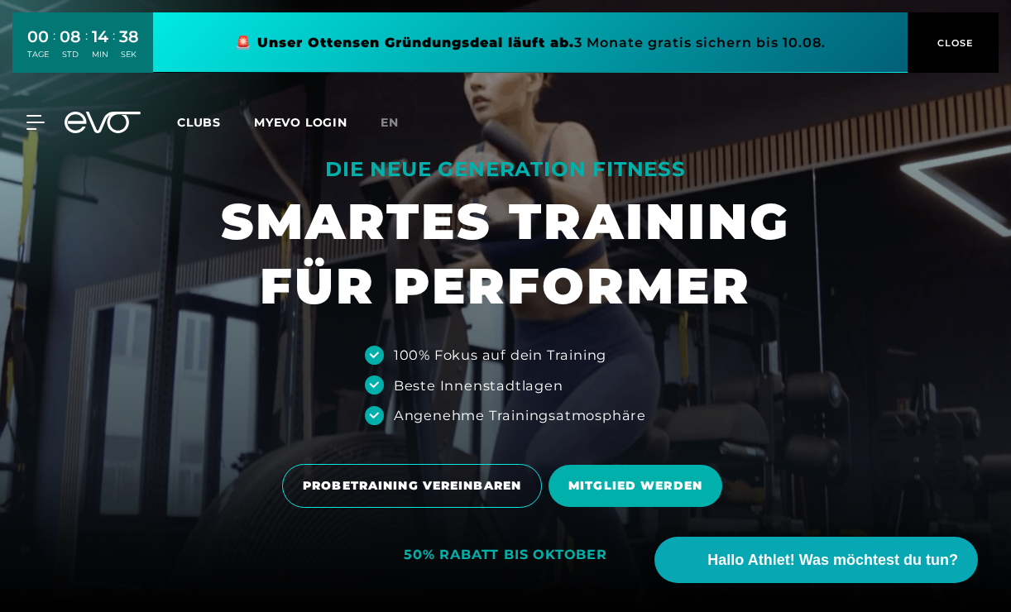
click at [205, 122] on span "Clubs" at bounding box center [199, 122] width 44 height 15
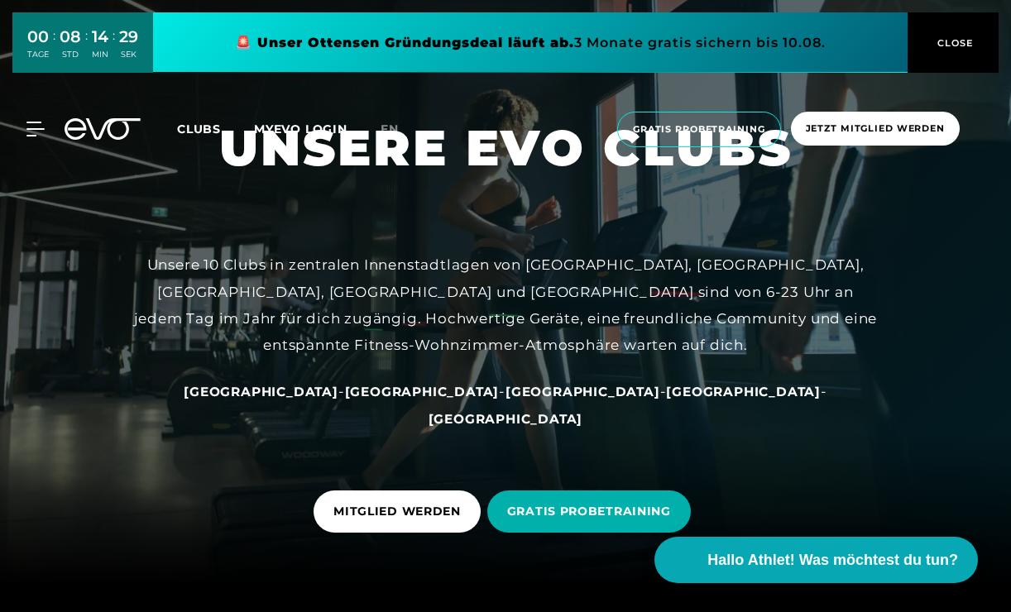
scroll to position [33, 0]
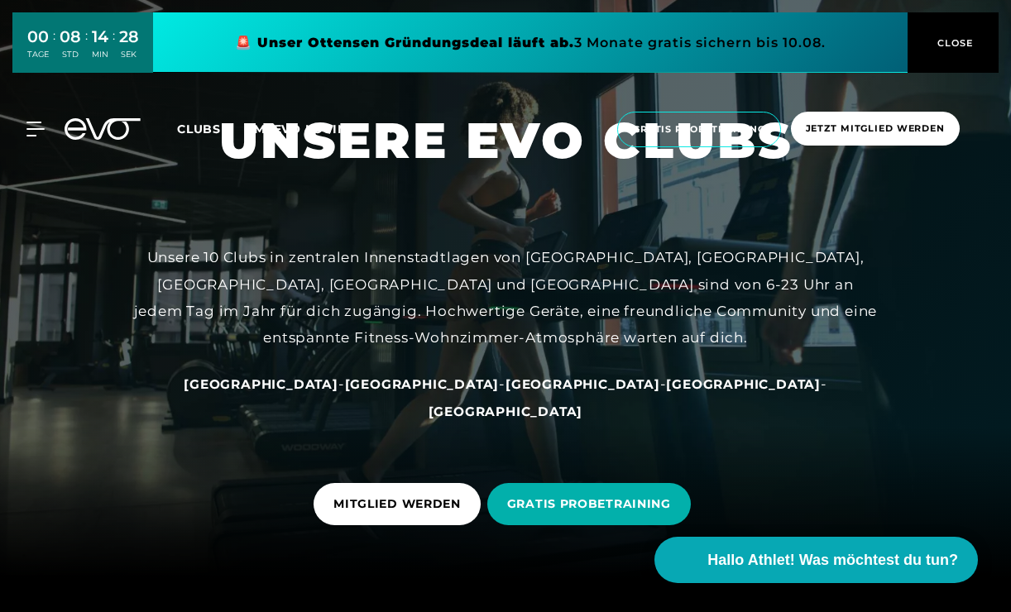
click at [314, 392] on span "[GEOGRAPHIC_DATA]" at bounding box center [261, 384] width 155 height 16
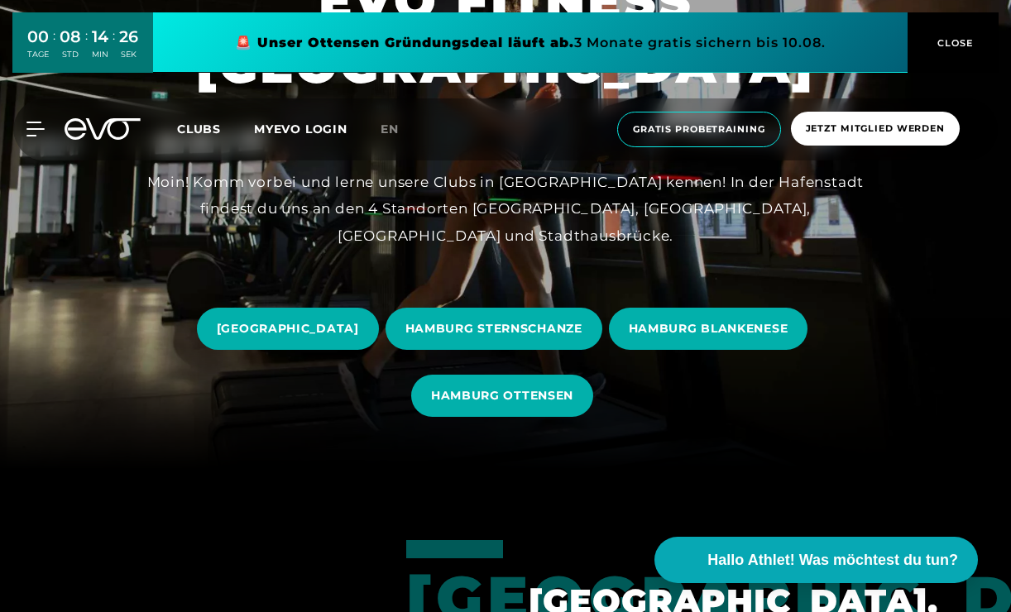
scroll to position [146, 0]
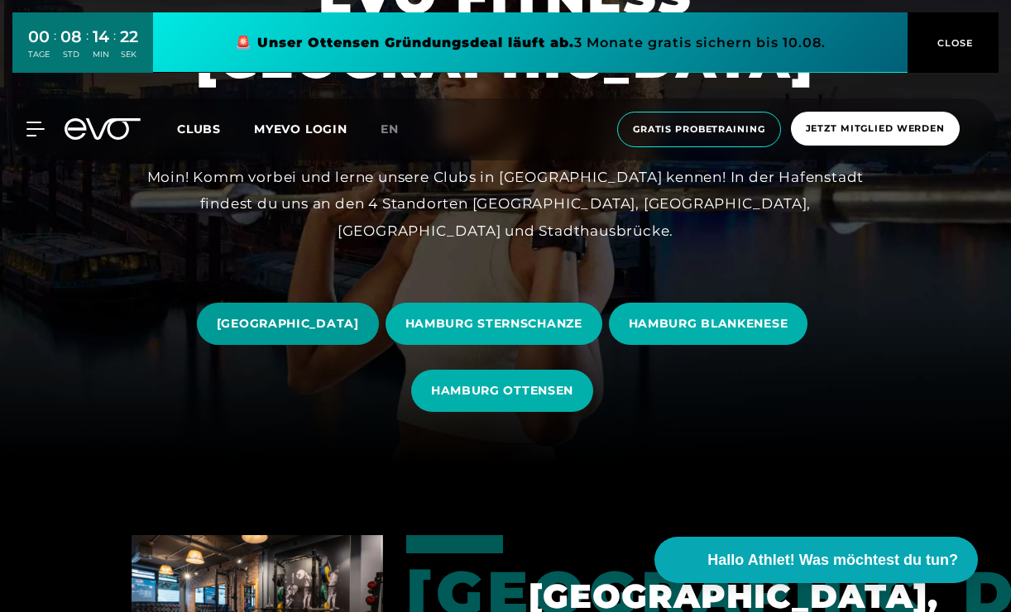
click at [312, 323] on span "[GEOGRAPHIC_DATA]" at bounding box center [288, 323] width 142 height 17
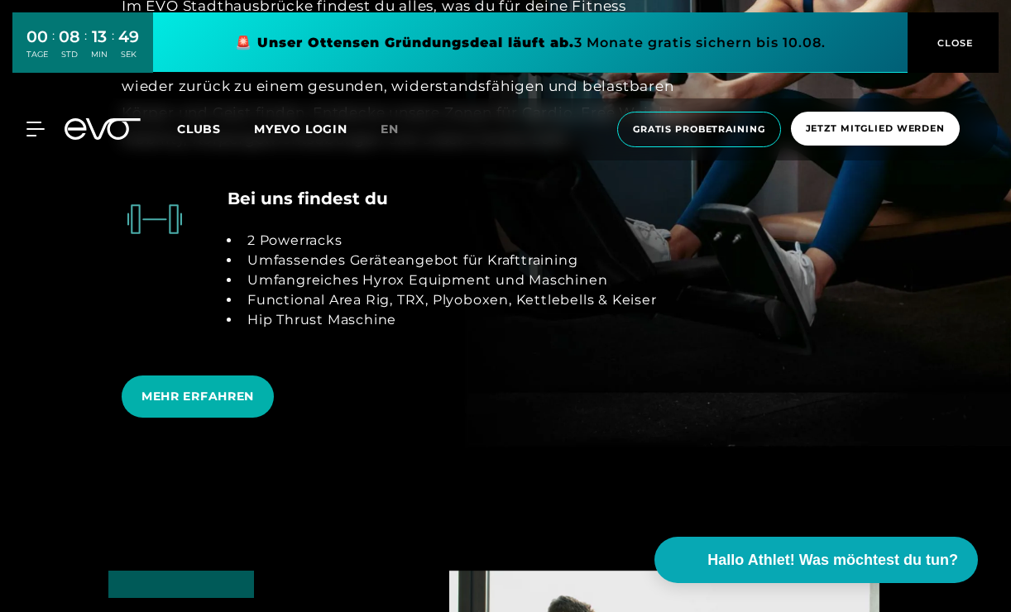
scroll to position [3368, 0]
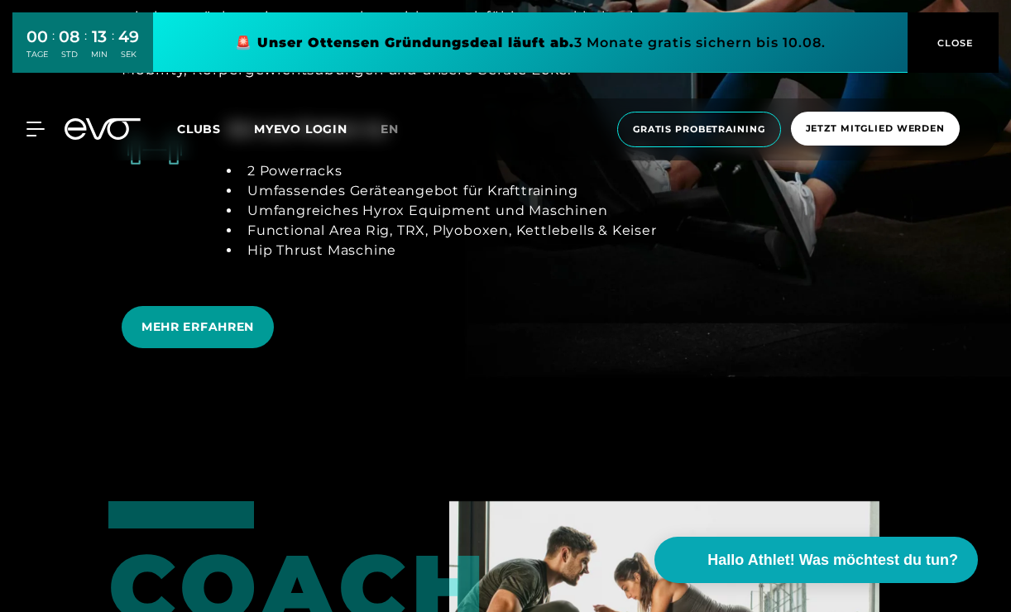
click at [228, 337] on span "MEHR ERFAHREN" at bounding box center [198, 327] width 152 height 42
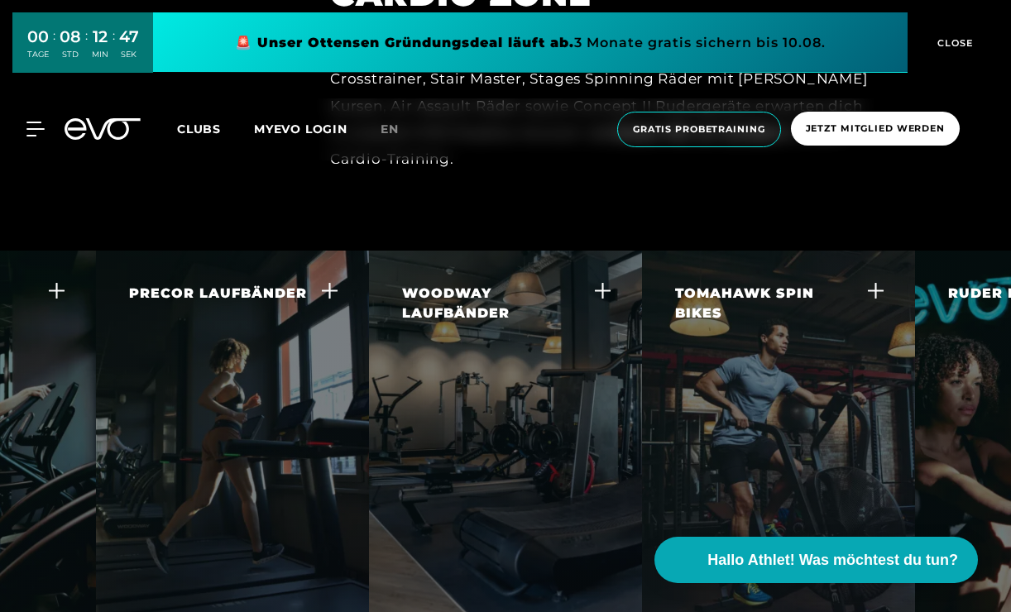
scroll to position [3022, 0]
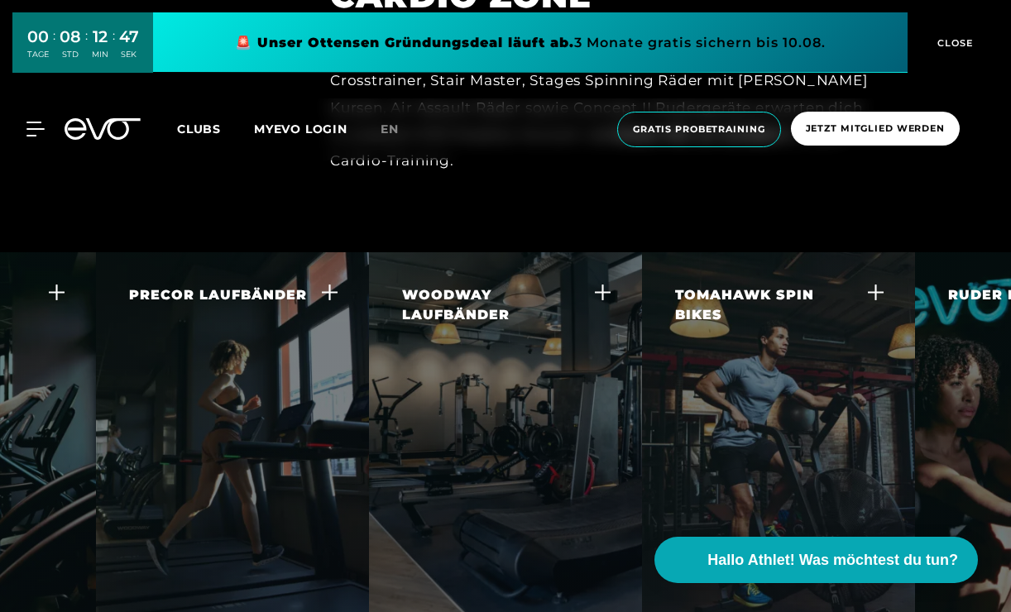
click at [530, 285] on div "WOODWAY LAUFBÄNDER" at bounding box center [495, 305] width 186 height 40
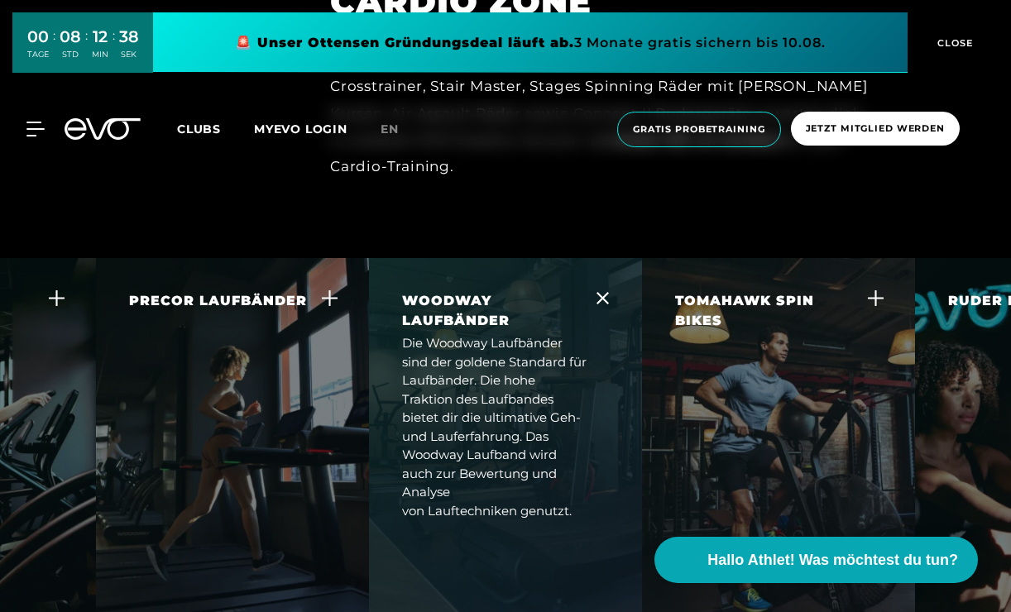
scroll to position [3013, 0]
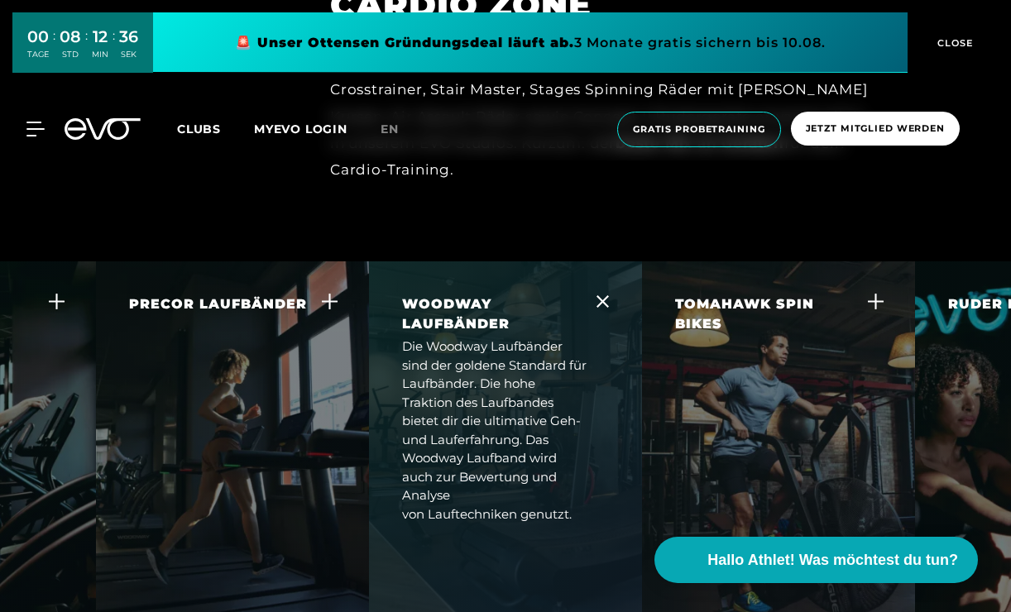
click at [804, 322] on div "TOMAHAWK SPIN BIKES Dieses Best-In-Class Spin-Bike bietet dir eine der leichtgä…" at bounding box center [768, 399] width 186 height 211
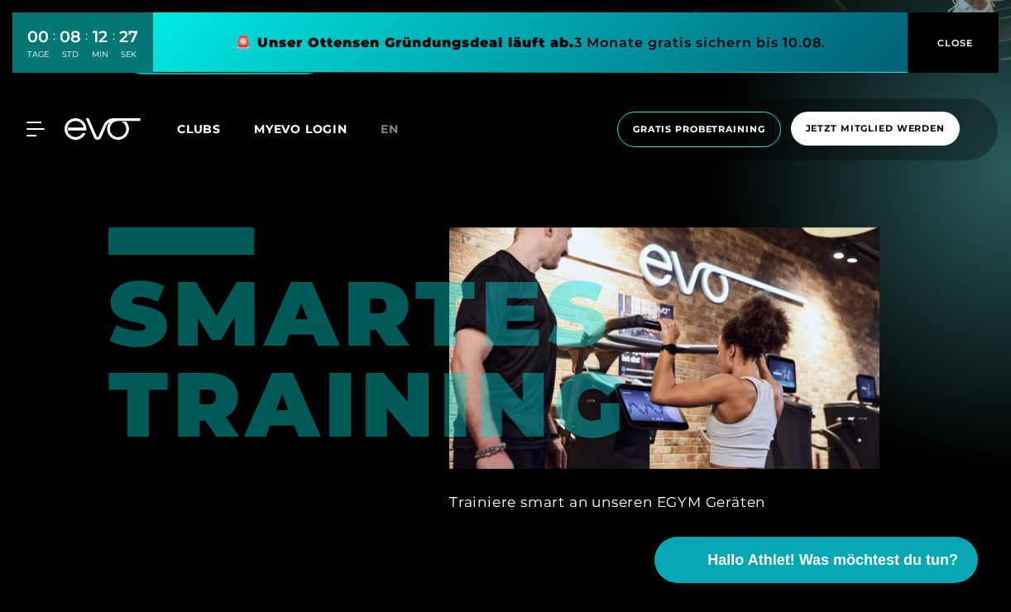
scroll to position [0, 0]
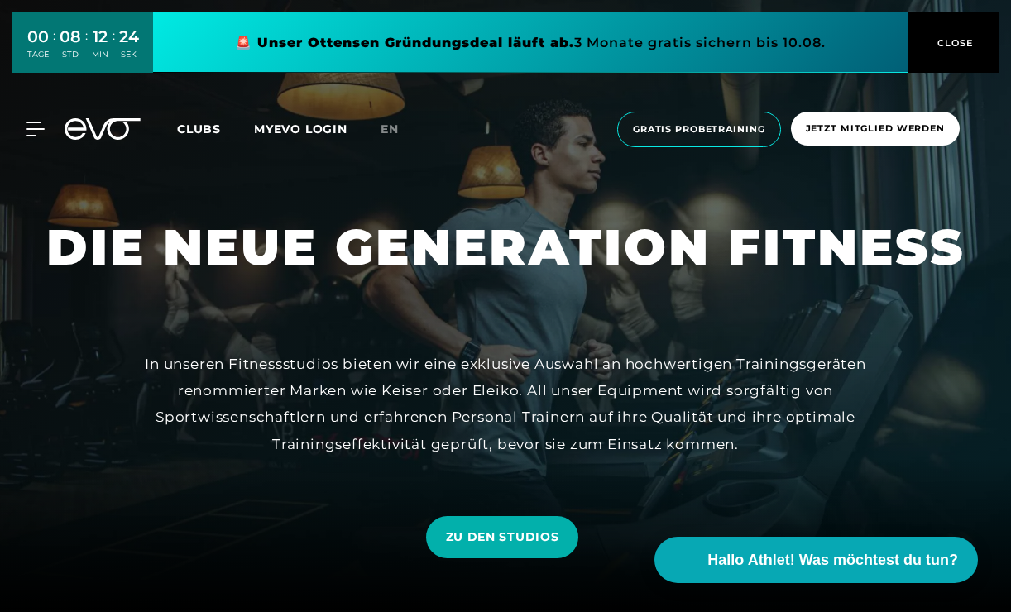
click at [945, 48] on span "CLOSE" at bounding box center [953, 43] width 41 height 15
